Goal: Information Seeking & Learning: Understand process/instructions

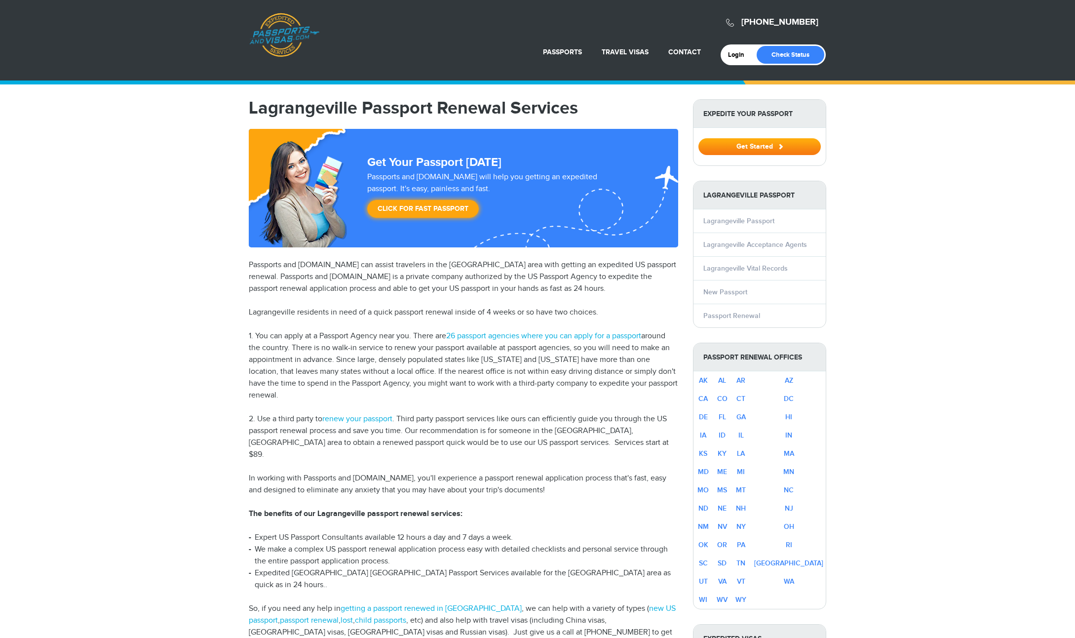
select select "**********"
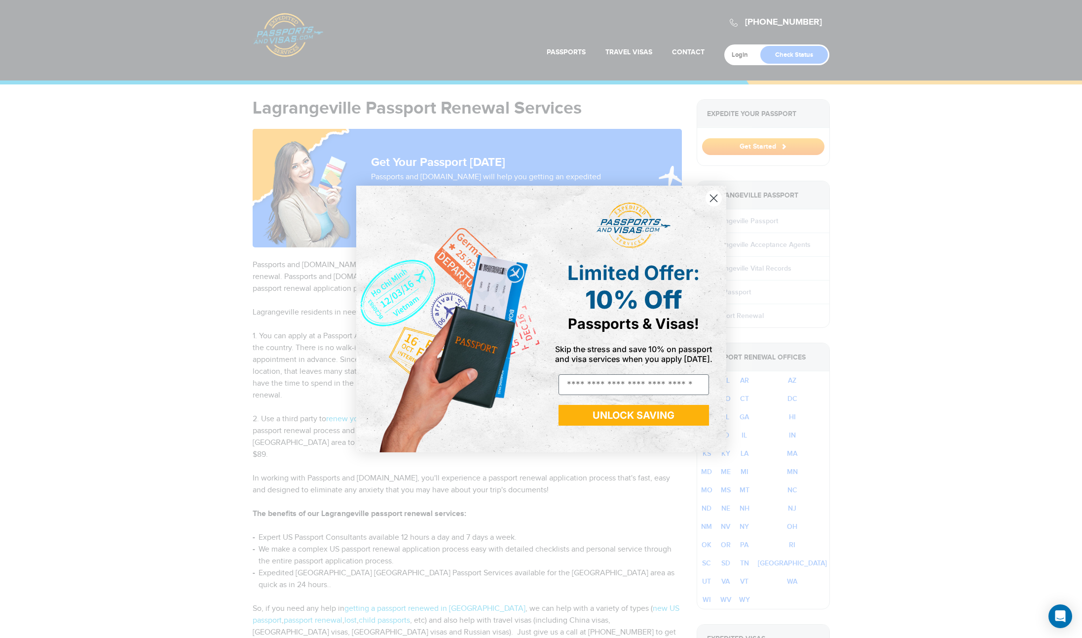
click at [713, 194] on circle "Close dialog" at bounding box center [713, 198] width 16 height 16
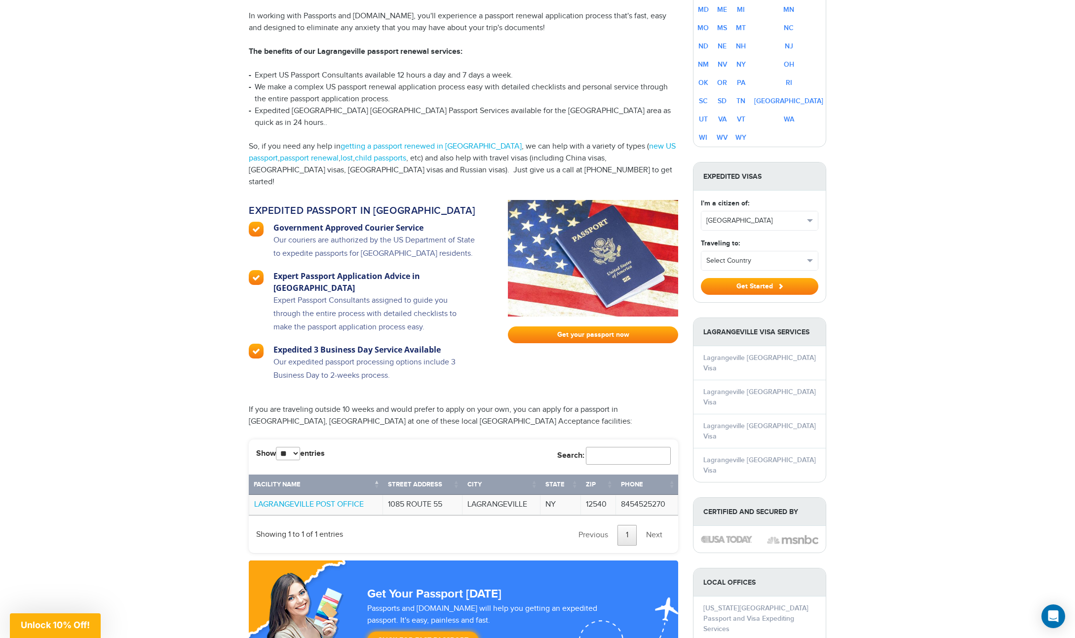
scroll to position [483, 0]
